Goal: Task Accomplishment & Management: Manage account settings

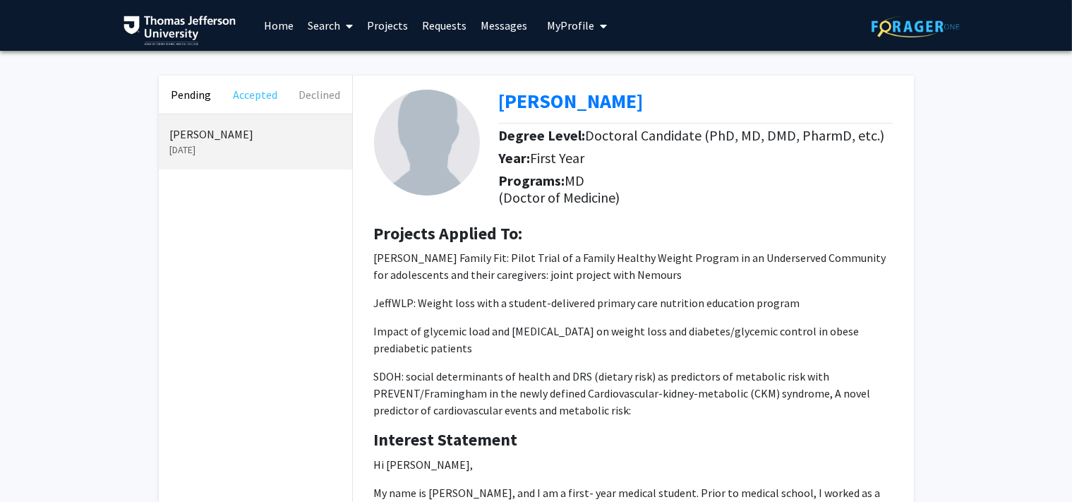
click at [248, 95] on button "Accepted" at bounding box center [255, 94] width 64 height 38
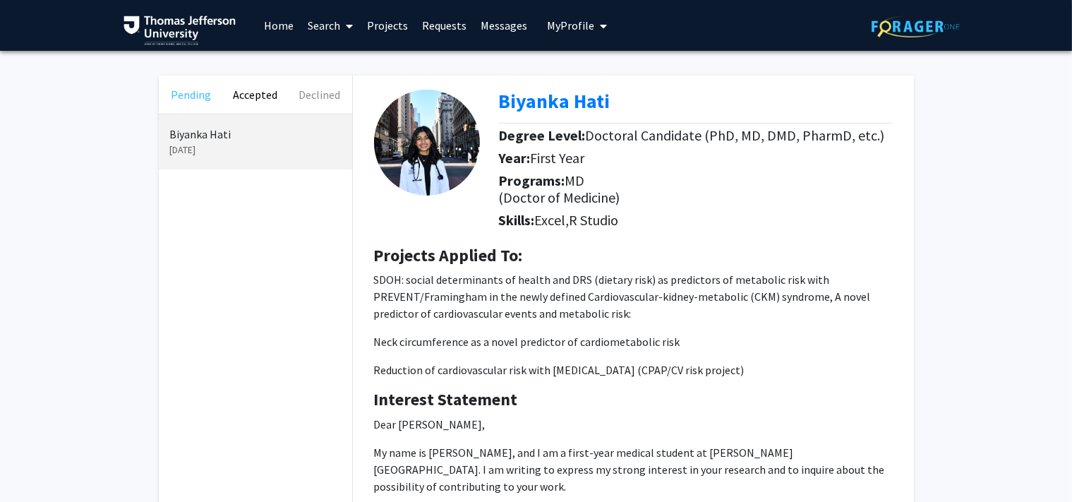
click at [182, 96] on button "Pending" at bounding box center [191, 94] width 64 height 38
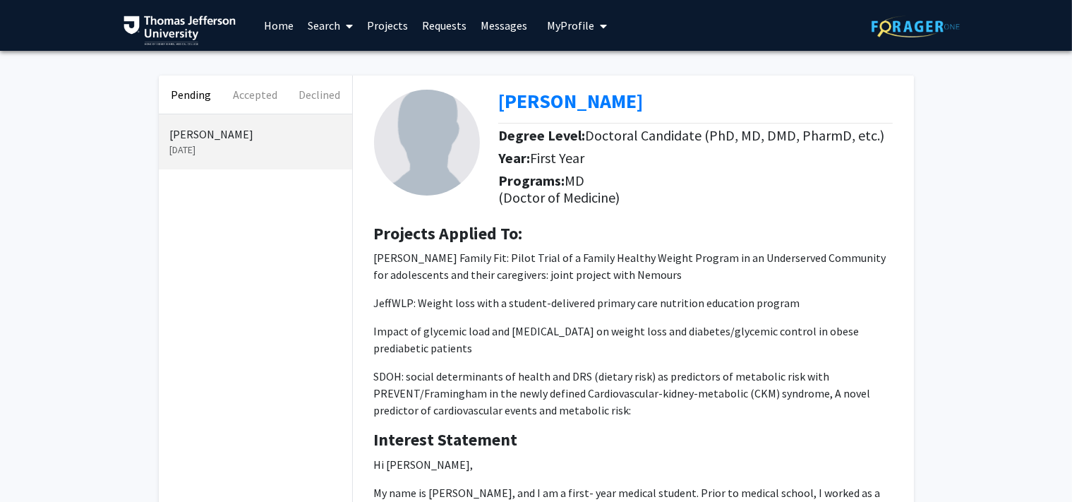
click at [506, 22] on link "Messages" at bounding box center [503, 25] width 61 height 49
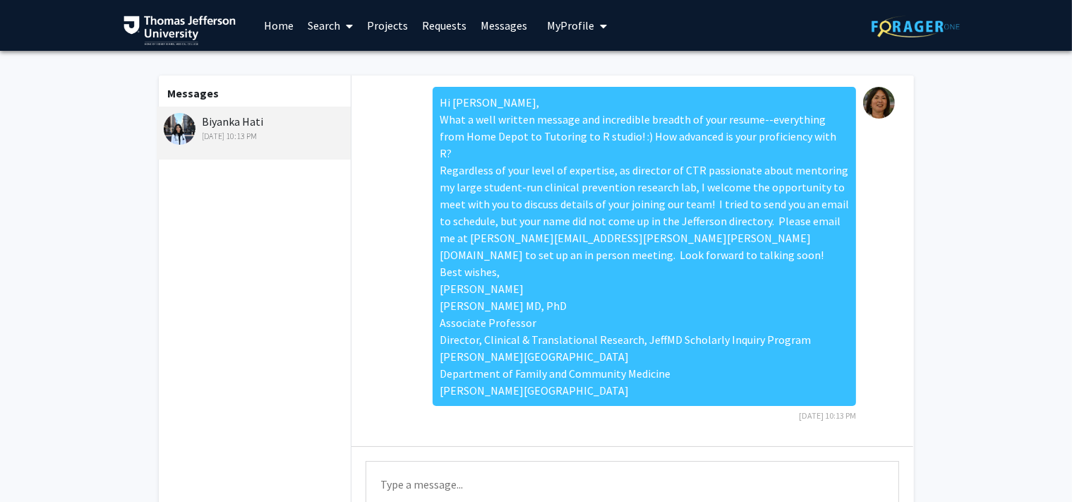
click at [440, 21] on link "Requests" at bounding box center [444, 25] width 59 height 49
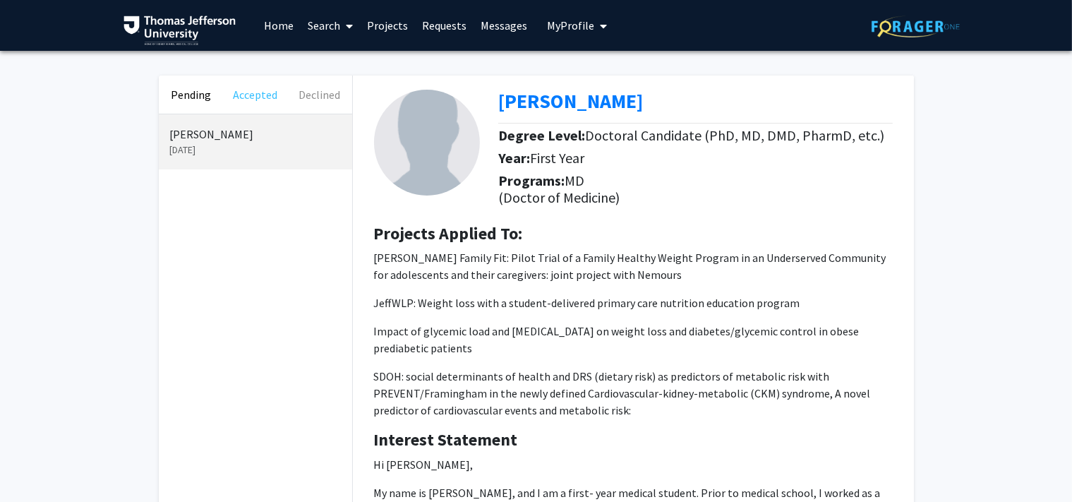
click at [248, 103] on button "Accepted" at bounding box center [255, 94] width 64 height 38
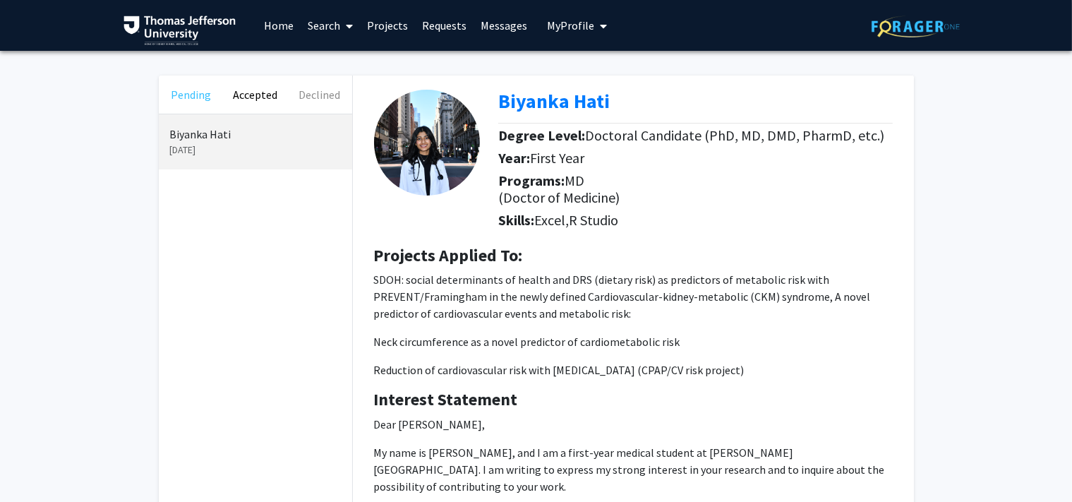
click at [191, 93] on button "Pending" at bounding box center [191, 94] width 64 height 38
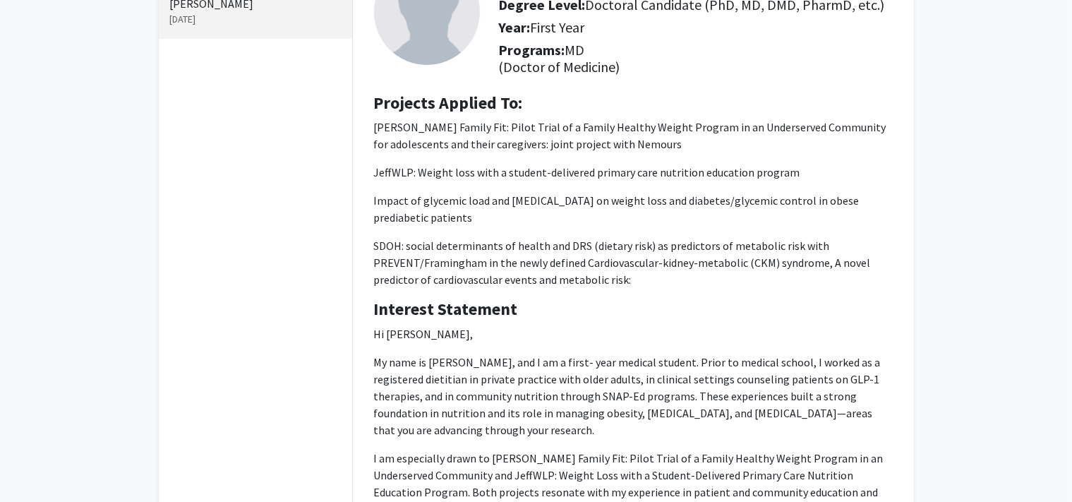
scroll to position [386, 0]
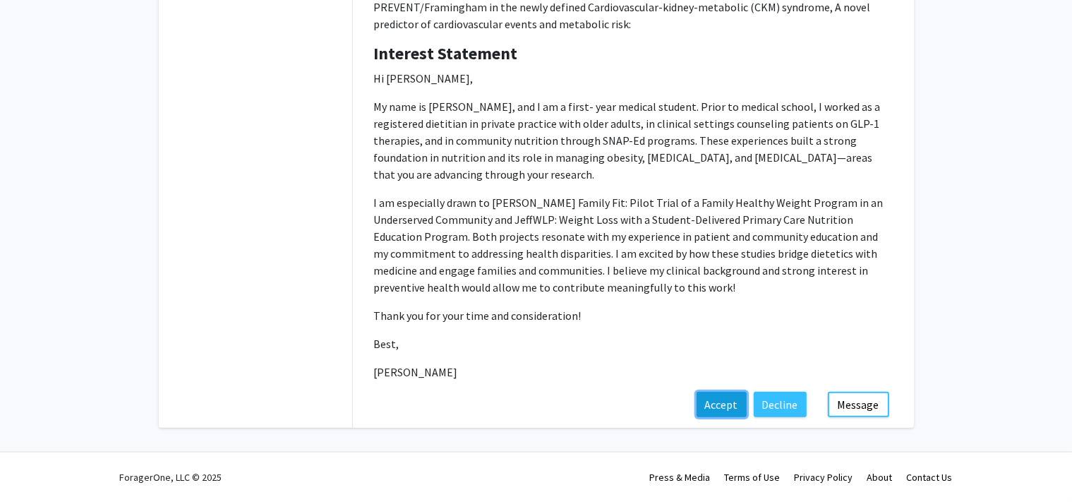
click at [716, 408] on button "Accept" at bounding box center [721, 404] width 50 height 25
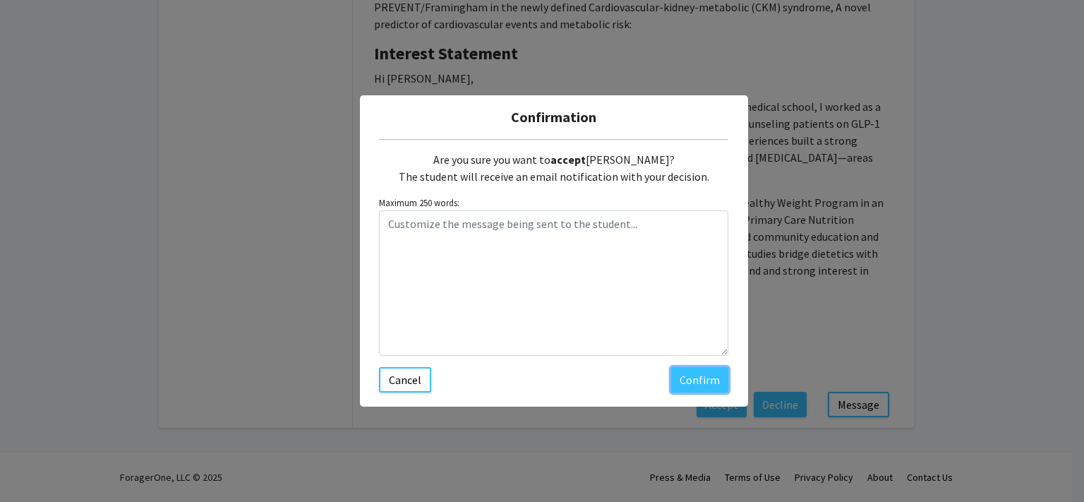
drag, startPoint x: 684, startPoint y: 379, endPoint x: 674, endPoint y: 380, distance: 9.9
click at [682, 379] on button "Confirm" at bounding box center [699, 379] width 57 height 25
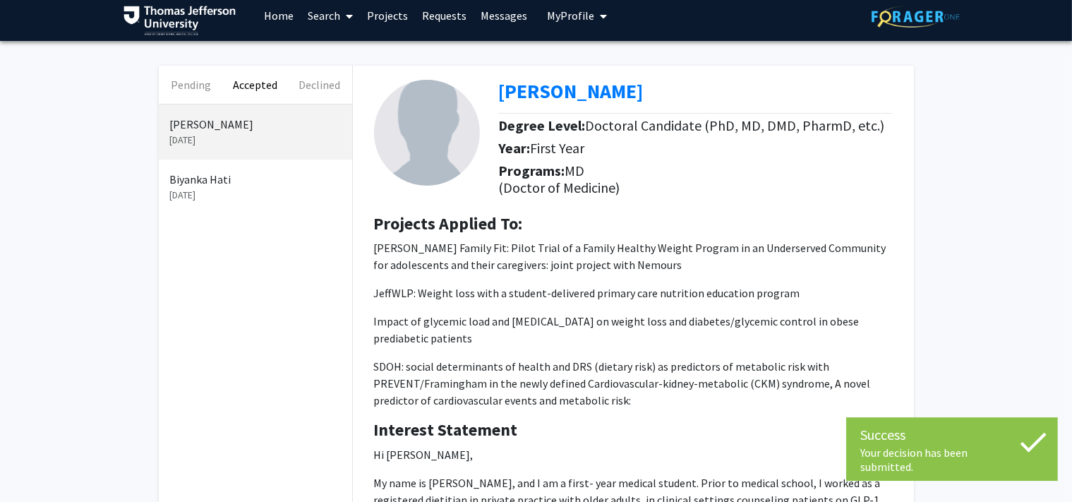
scroll to position [0, 0]
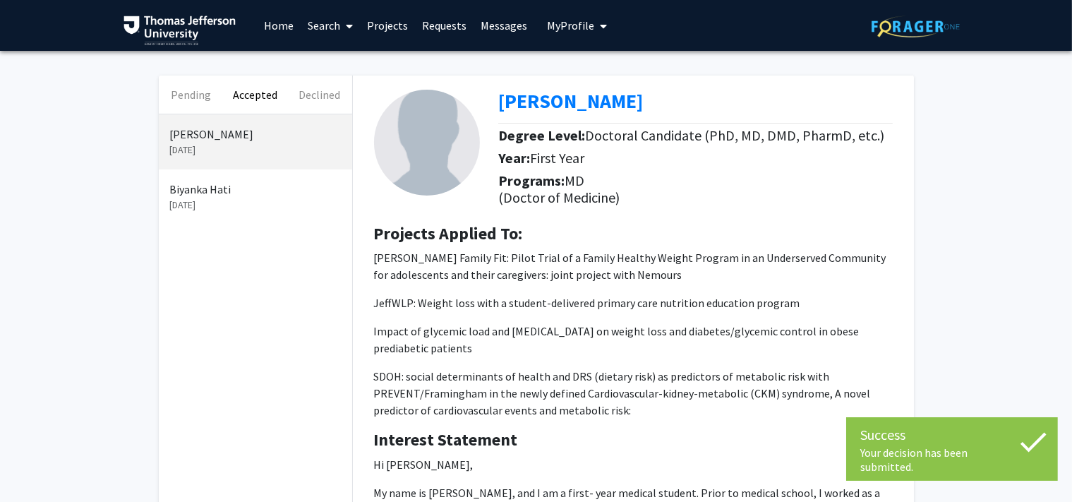
click at [258, 92] on button "Accepted" at bounding box center [255, 94] width 64 height 38
